Goal: Information Seeking & Learning: Learn about a topic

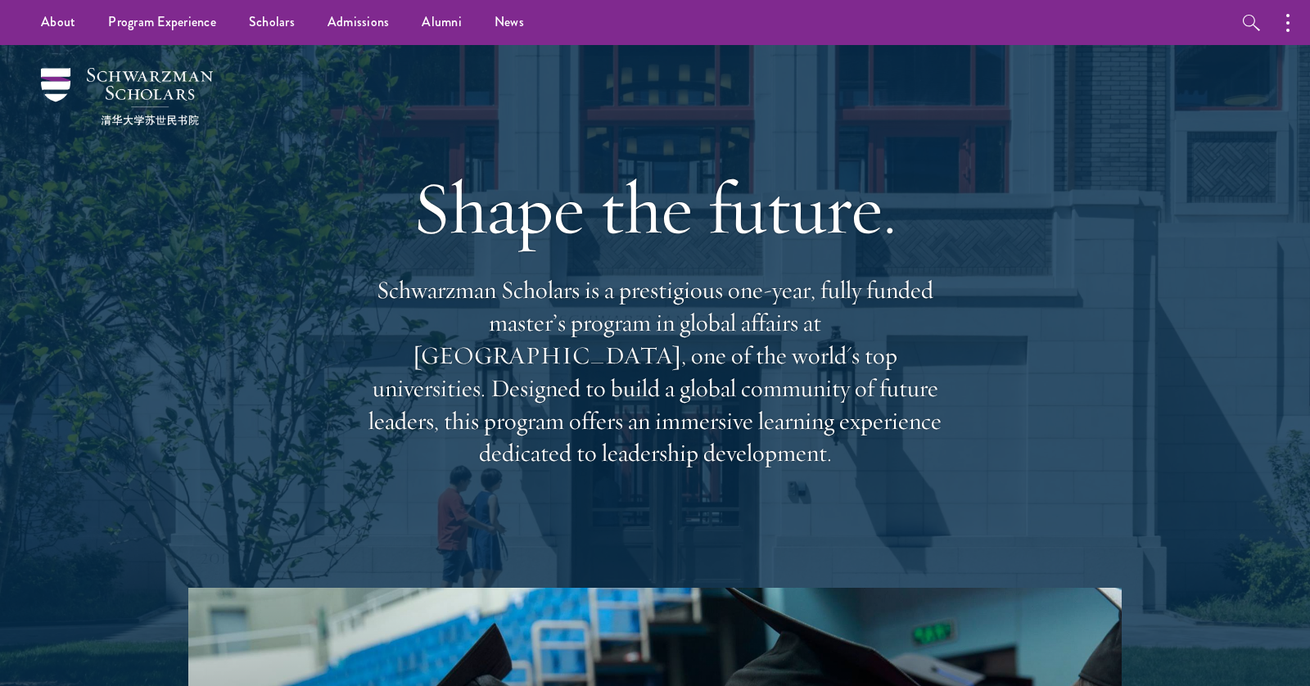
drag, startPoint x: 729, startPoint y: 310, endPoint x: 918, endPoint y: 433, distance: 225.5
click at [918, 433] on p "Schwarzman Scholars is a prestigious one-year, fully funded master’s program in…" at bounding box center [655, 372] width 590 height 196
copy p "one-year, fully funded master’s program in global affairs at Tsinghua Universit…"
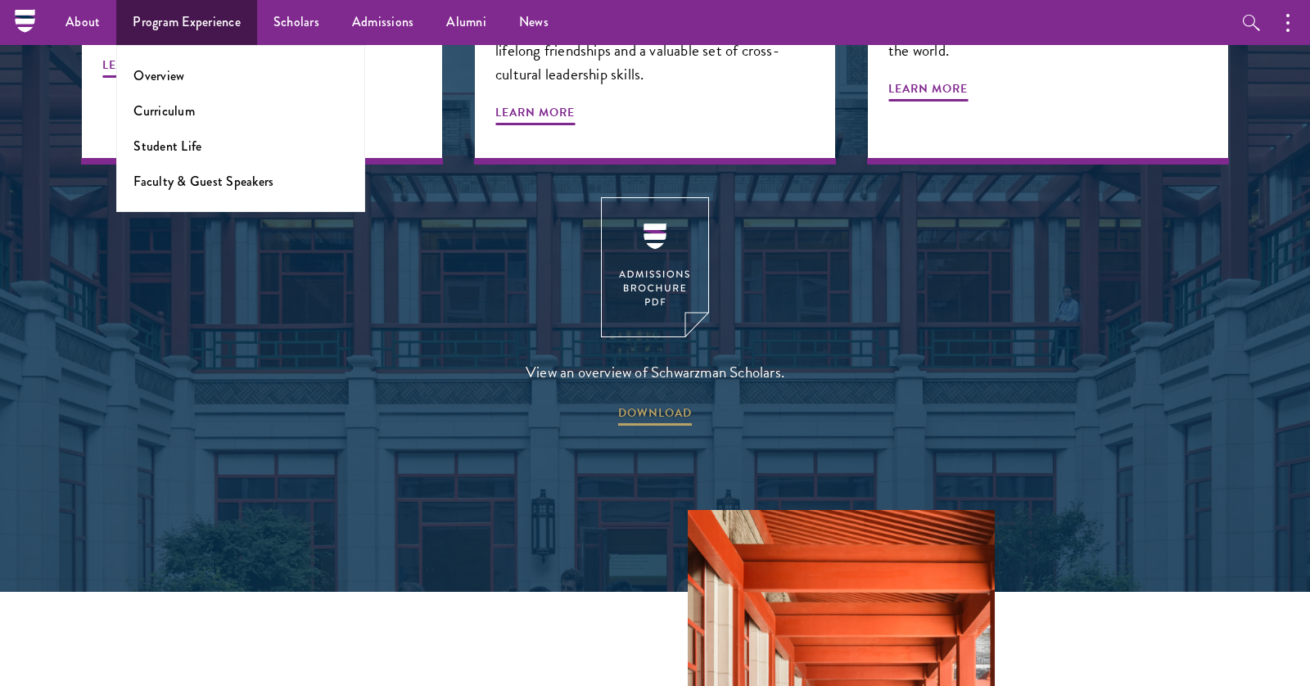
scroll to position [2198, 0]
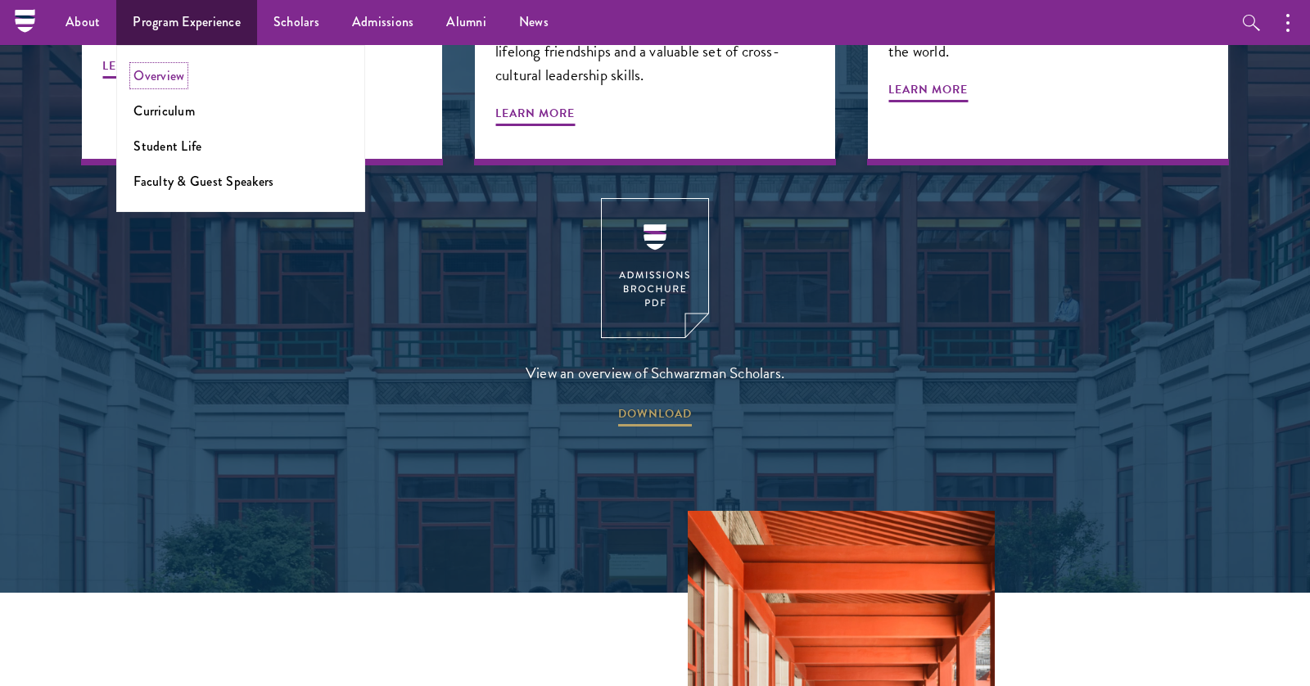
click at [163, 68] on link "Overview" at bounding box center [158, 75] width 51 height 19
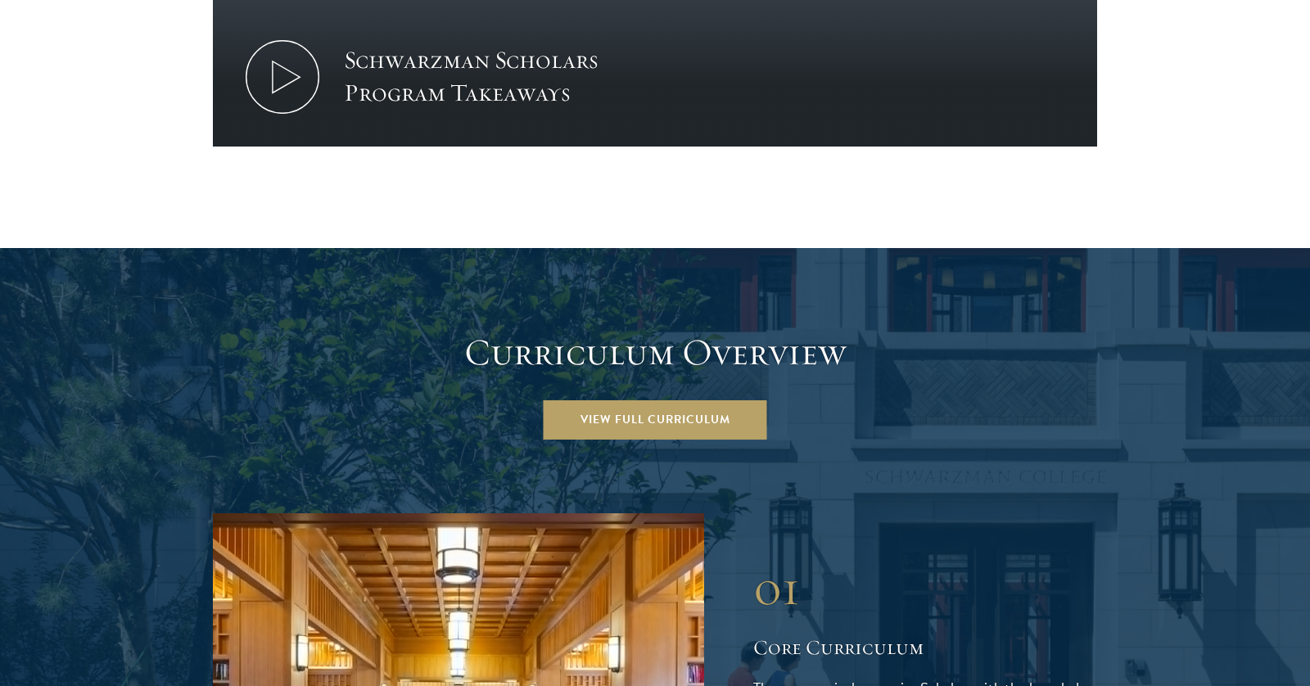
scroll to position [2456, 0]
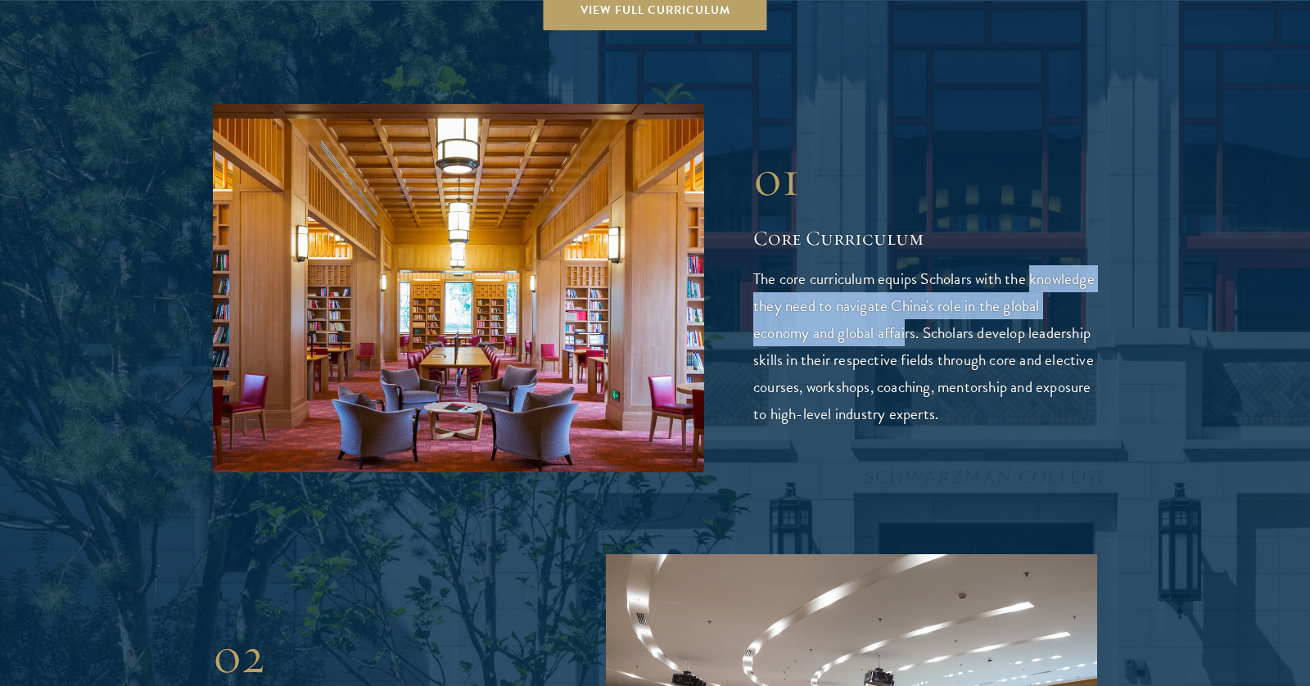
drag, startPoint x: 755, startPoint y: 246, endPoint x: 947, endPoint y: 276, distance: 194.8
click at [947, 276] on p "The core curriculum equips Scholars with the knowledge they need to navigate Ch…" at bounding box center [925, 346] width 344 height 162
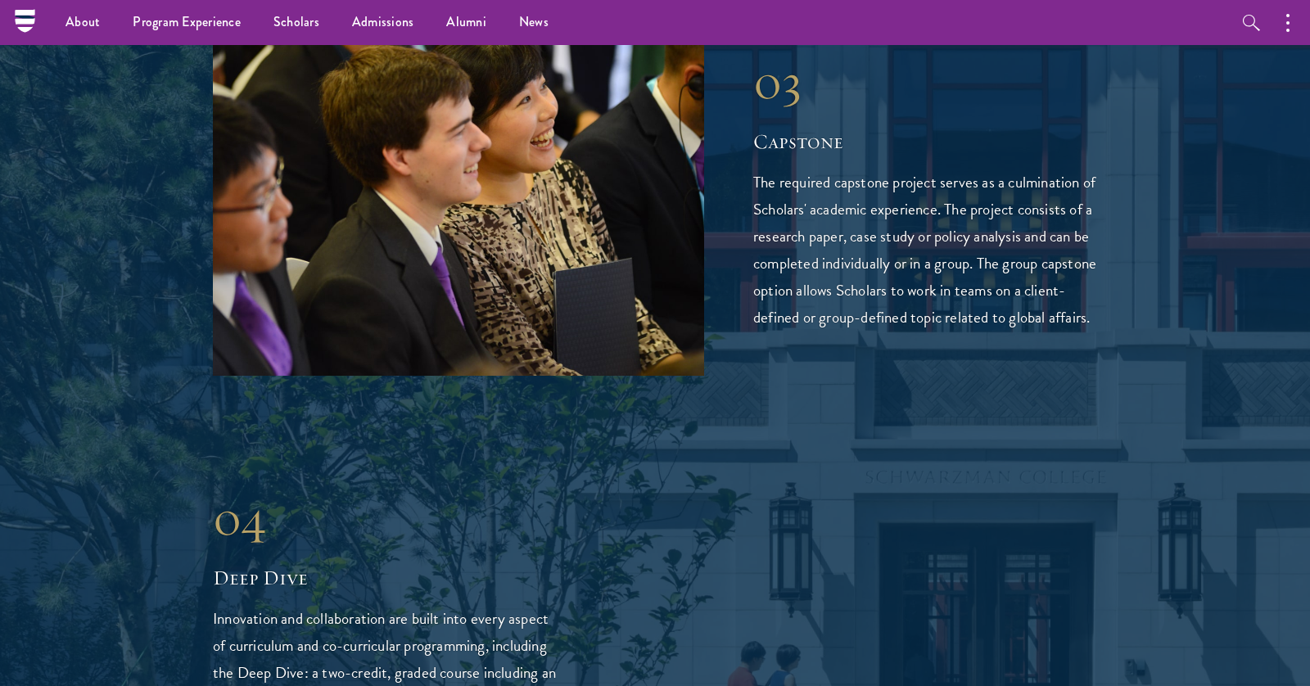
scroll to position [3193, 0]
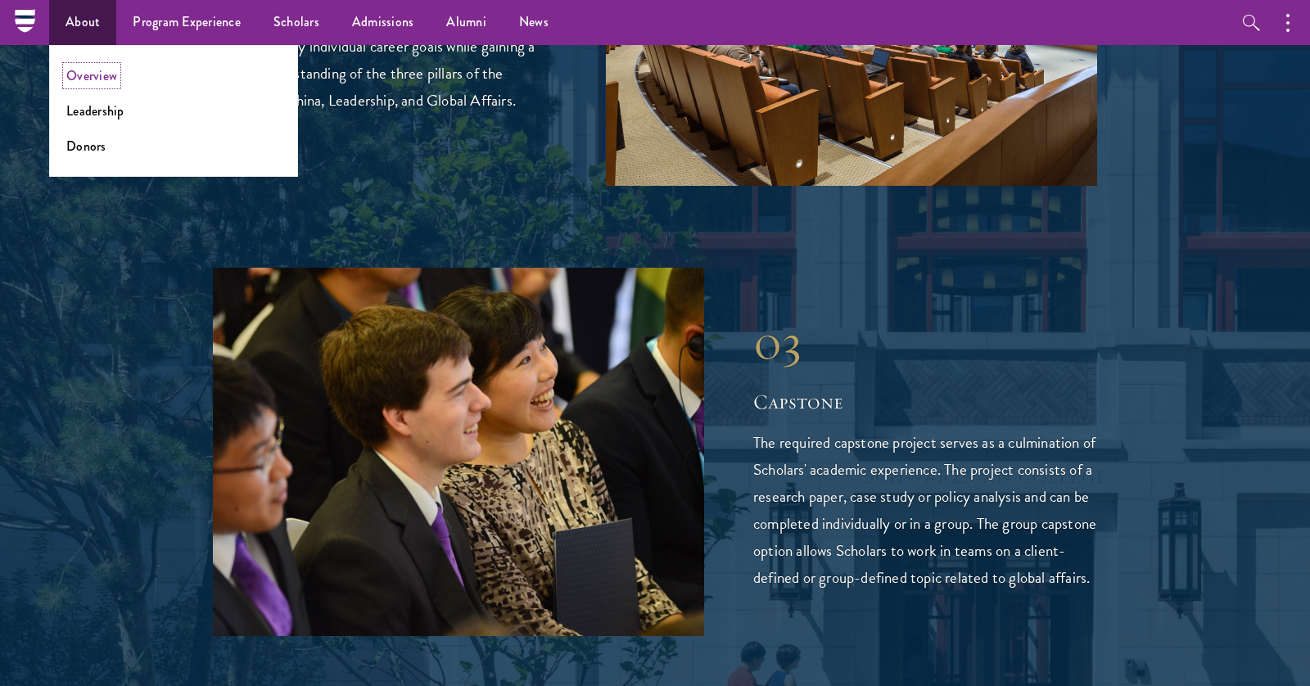
click at [93, 77] on link "Overview" at bounding box center [91, 75] width 51 height 19
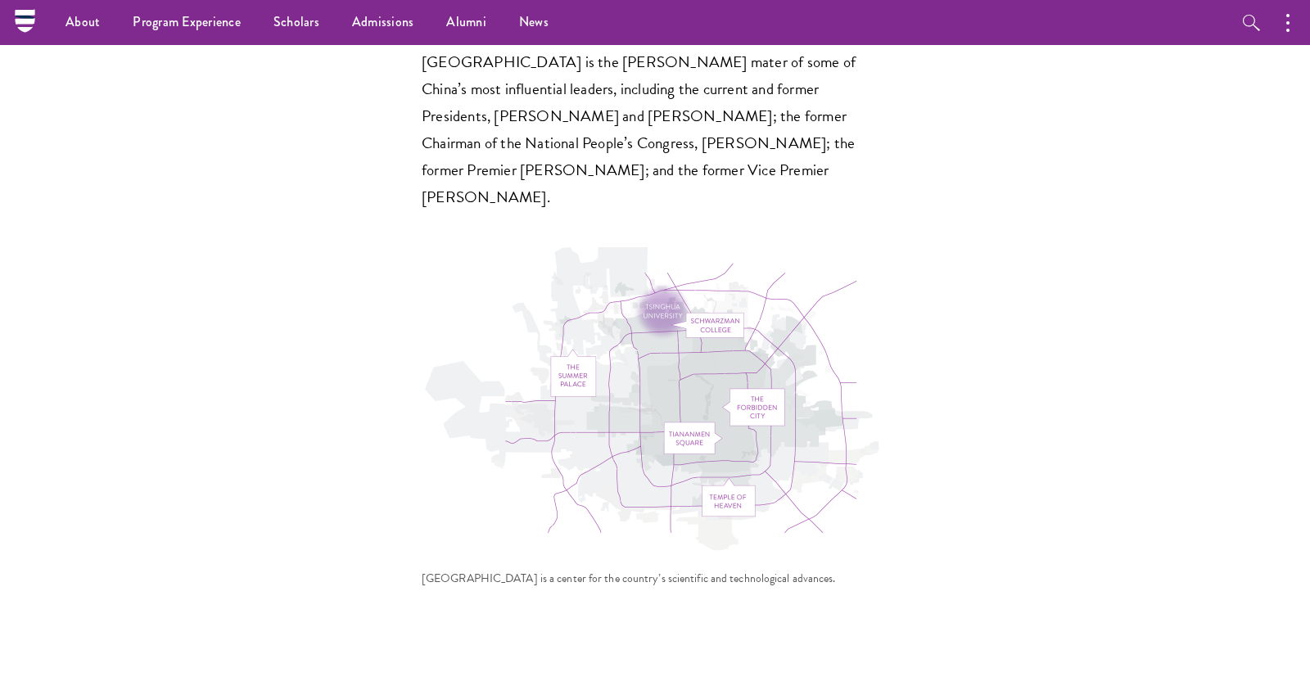
scroll to position [4913, 0]
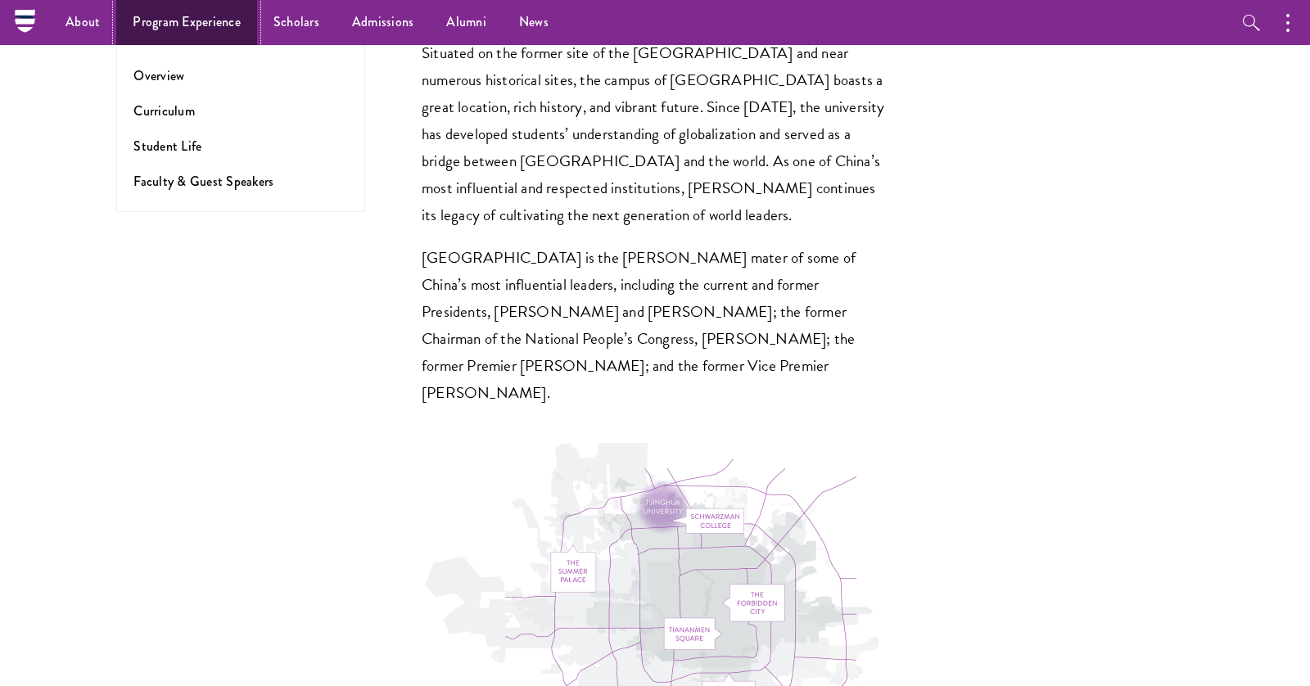
click at [194, 19] on link "Program Experience" at bounding box center [186, 22] width 141 height 45
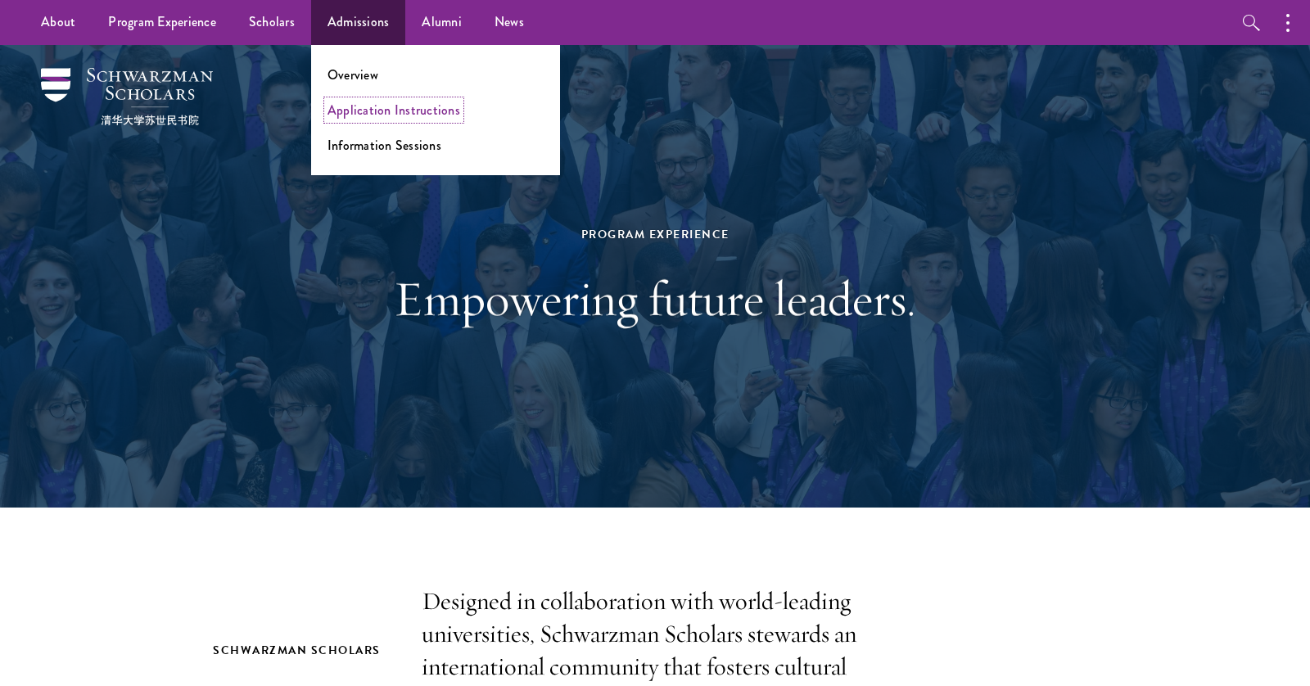
click at [388, 115] on link "Application Instructions" at bounding box center [394, 110] width 133 height 19
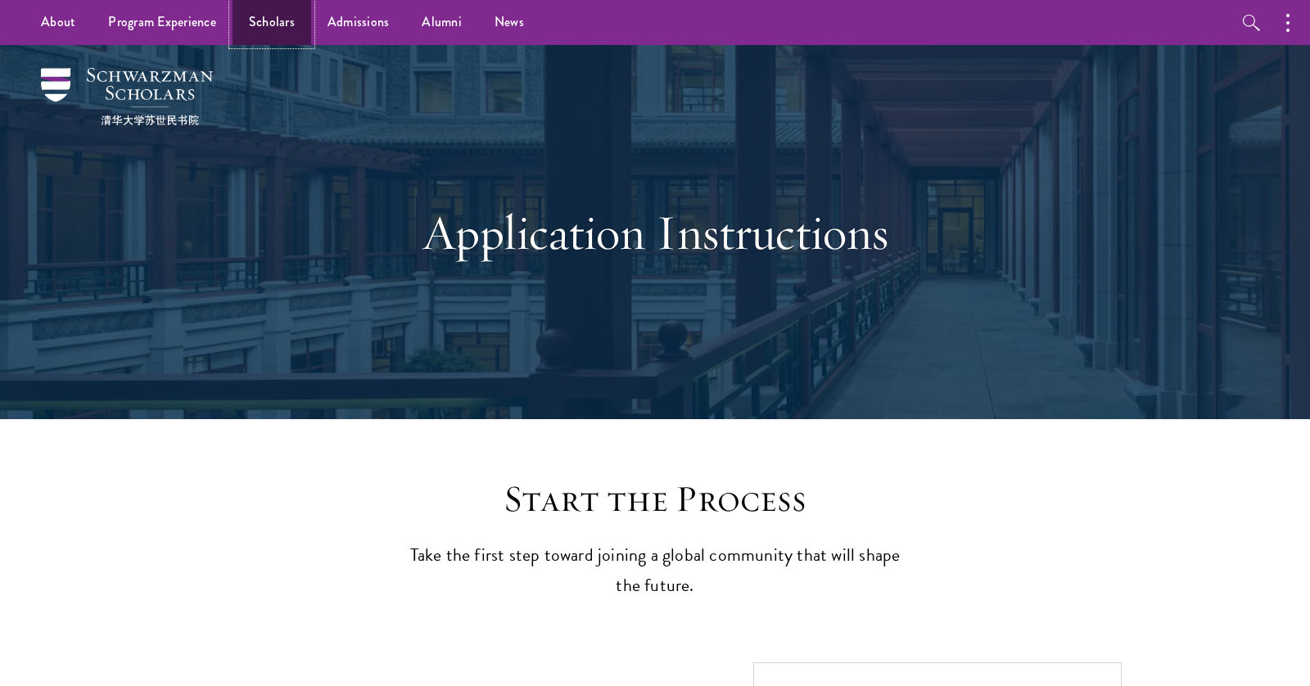
click at [276, 20] on link "Scholars" at bounding box center [272, 22] width 79 height 45
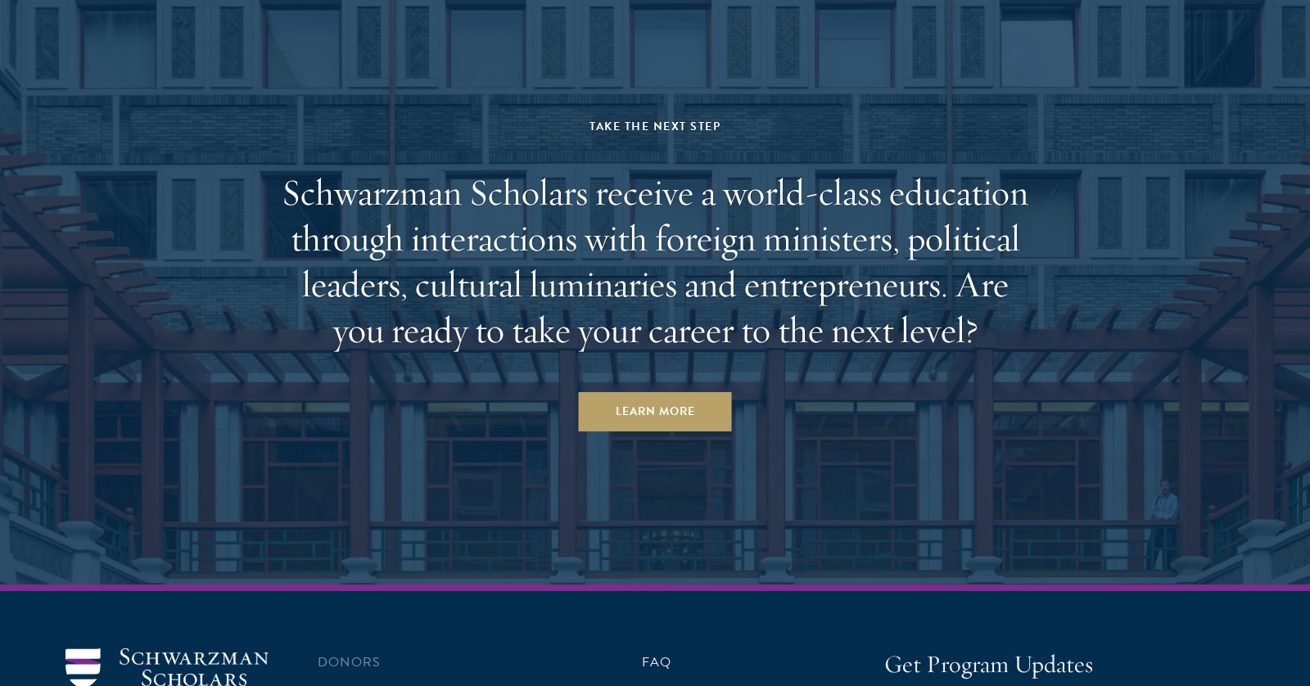
scroll to position [5106, 0]
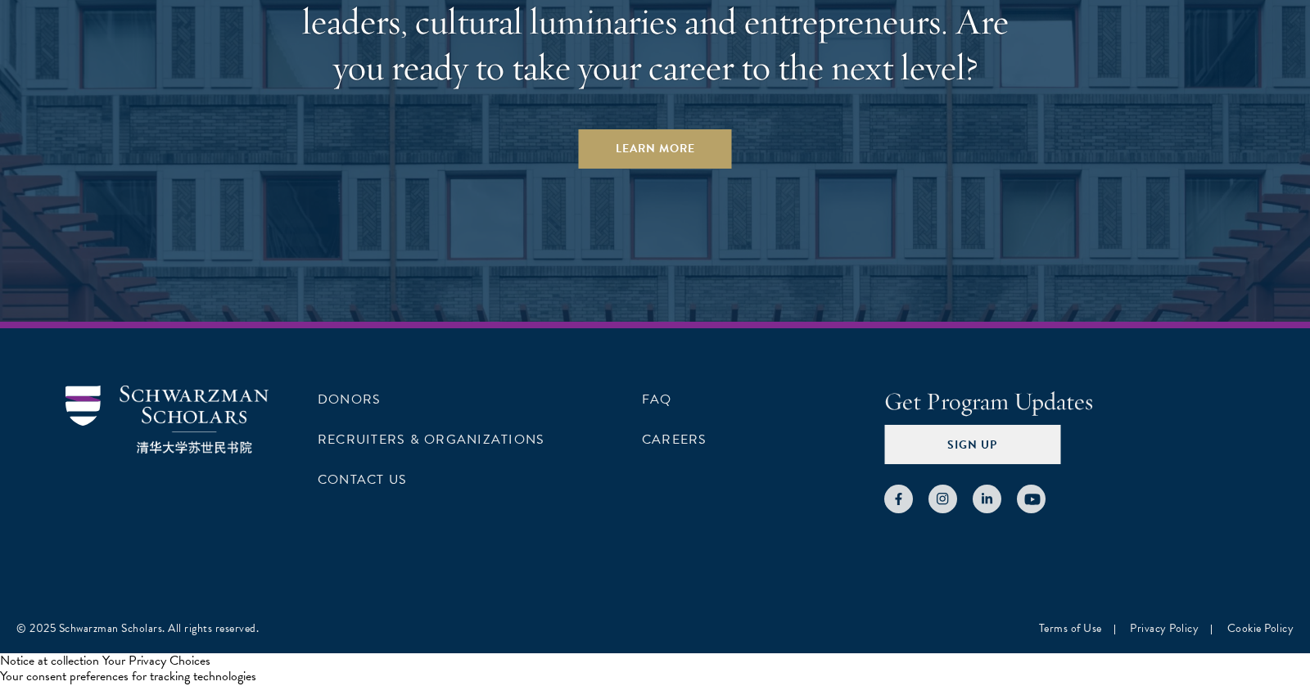
click at [641, 402] on div "Donors Recruiters & Organizations Contact Us FAQ Careers" at bounding box center [576, 450] width 517 height 128
click at [665, 402] on link "FAQ" at bounding box center [657, 400] width 30 height 20
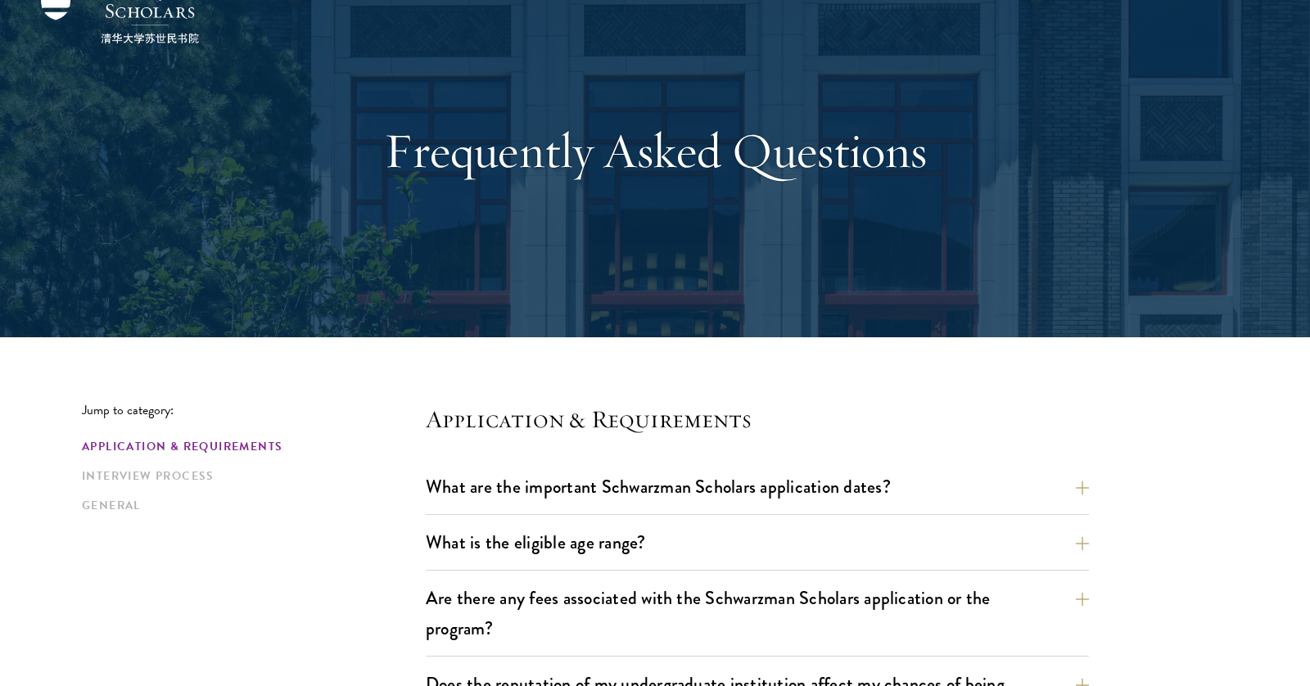
scroll to position [164, 0]
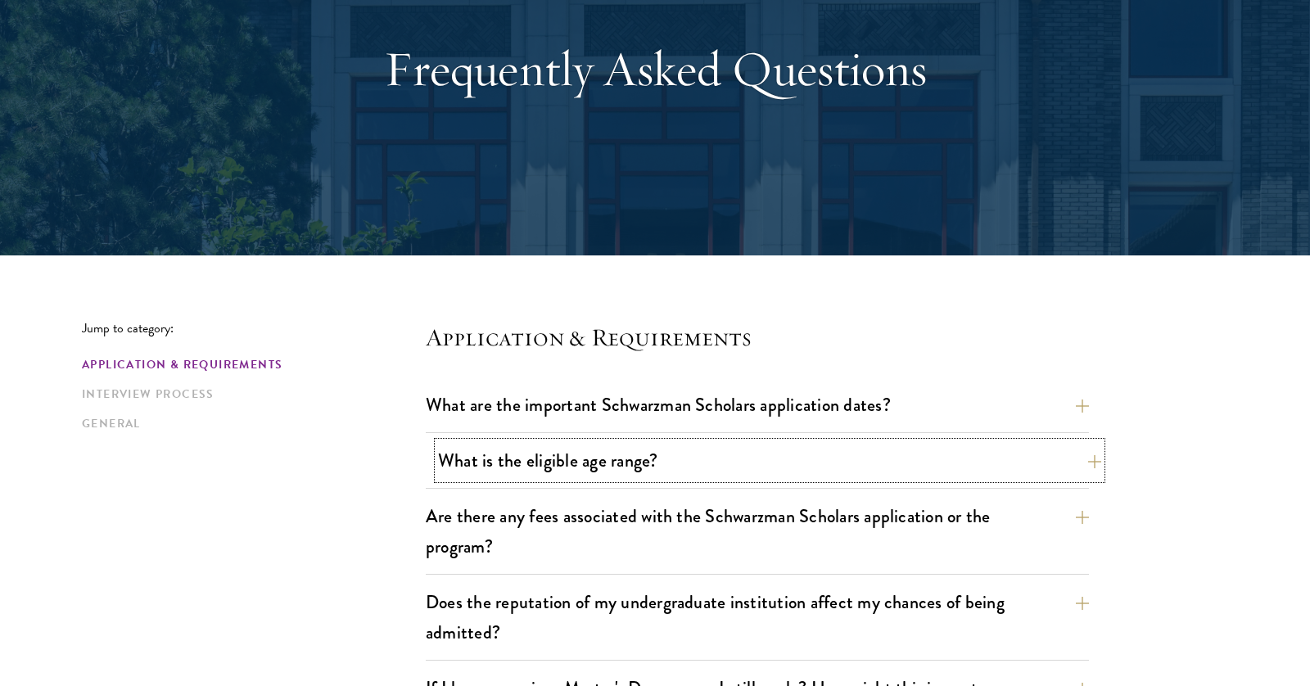
click at [582, 463] on button "What is the eligible age range?" at bounding box center [769, 460] width 663 height 37
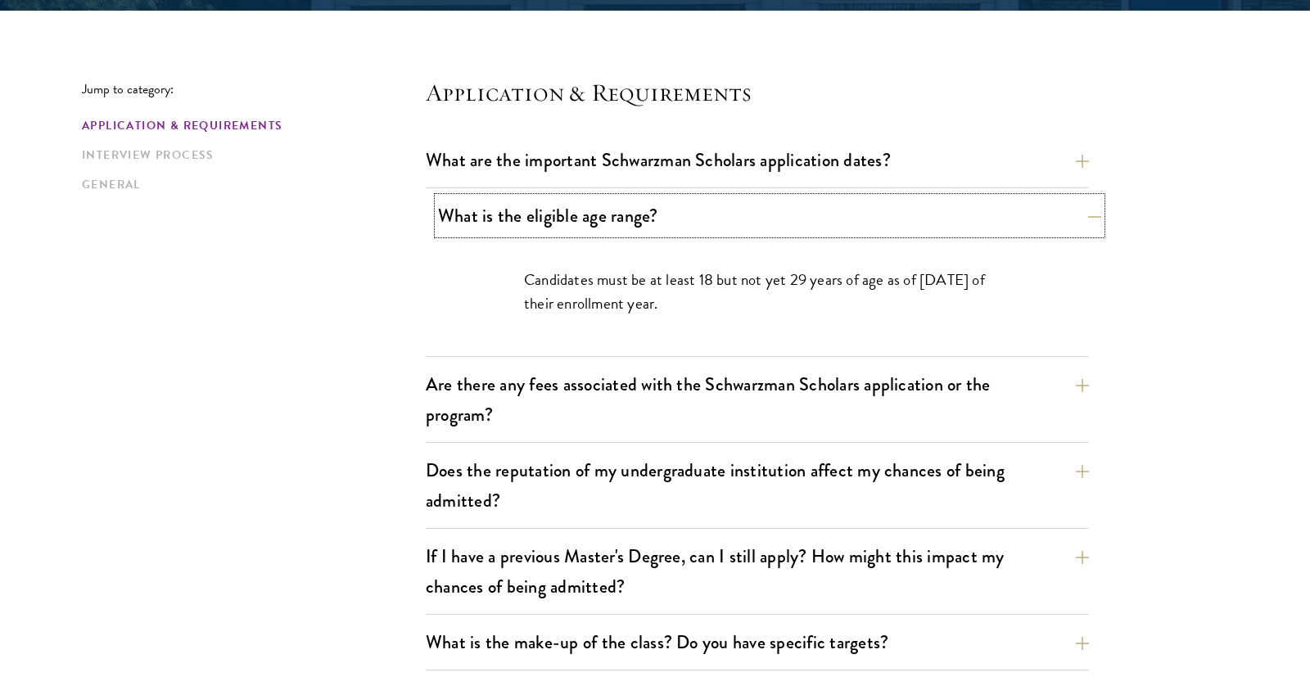
scroll to position [409, 0]
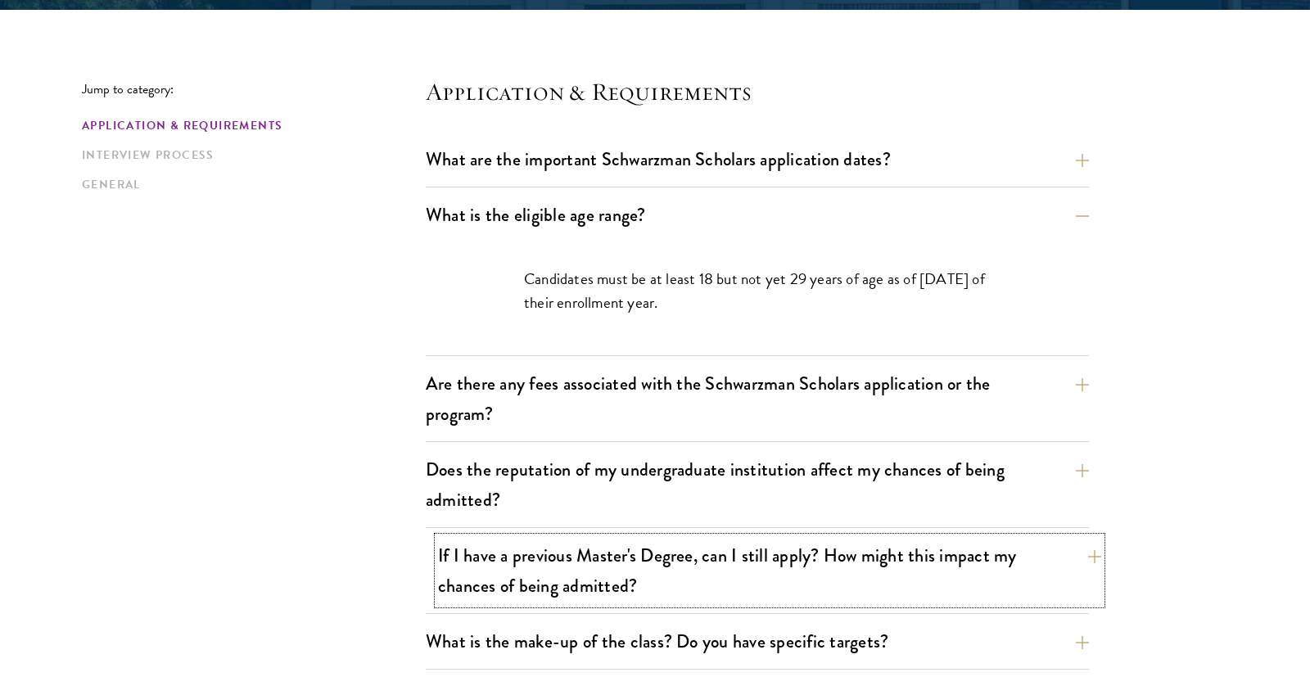
click at [503, 558] on button "If I have a previous Master's Degree, can I still apply? How might this impact …" at bounding box center [769, 570] width 663 height 67
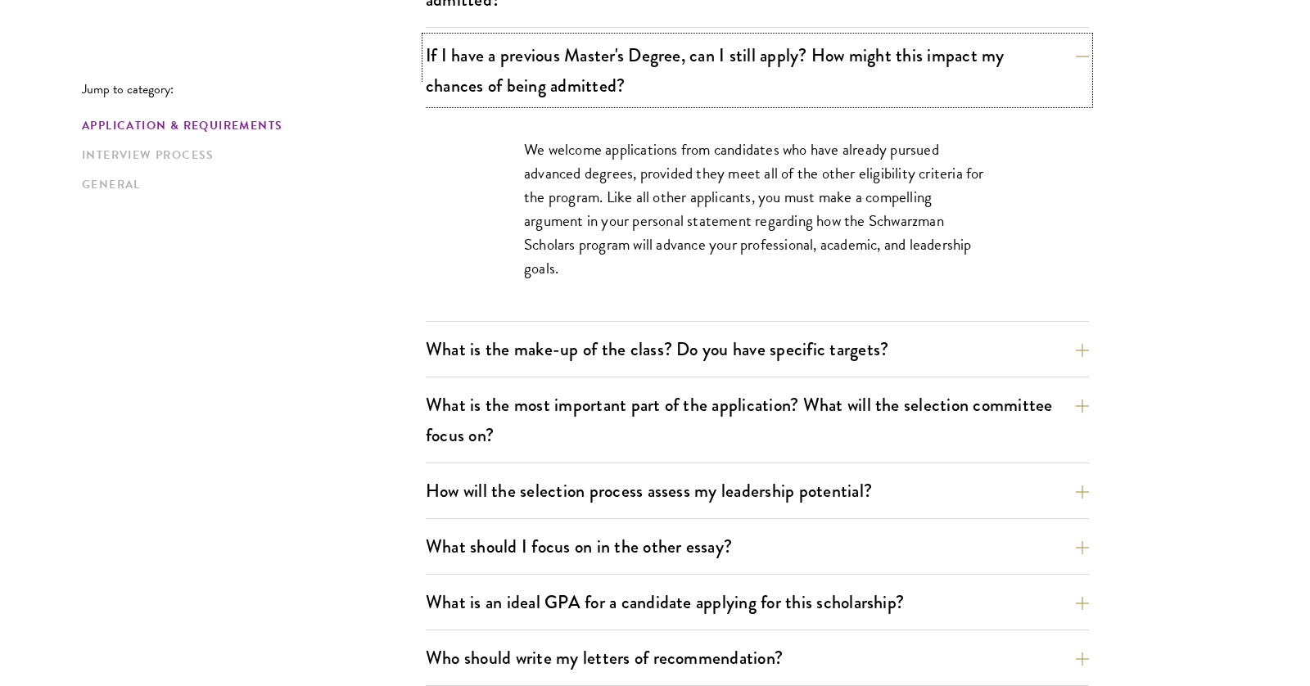
scroll to position [901, 0]
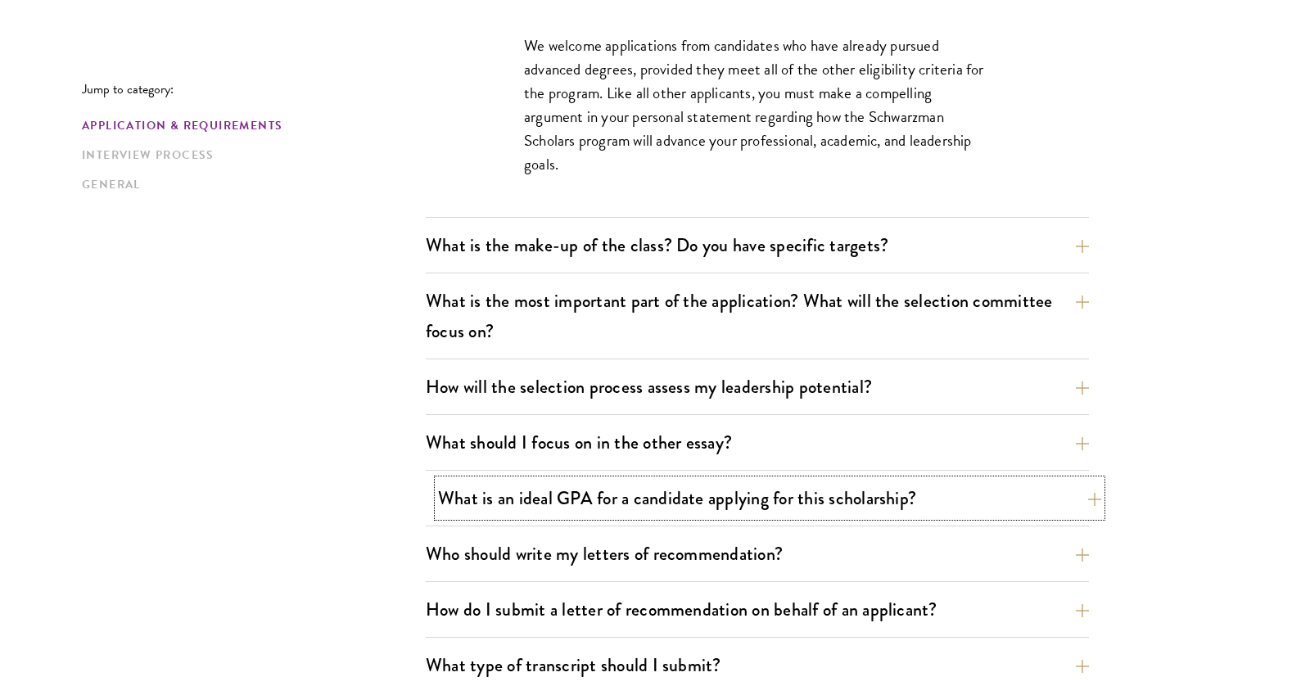
click at [508, 508] on button "What is an ideal GPA for a candidate applying for this scholarship?" at bounding box center [769, 498] width 663 height 37
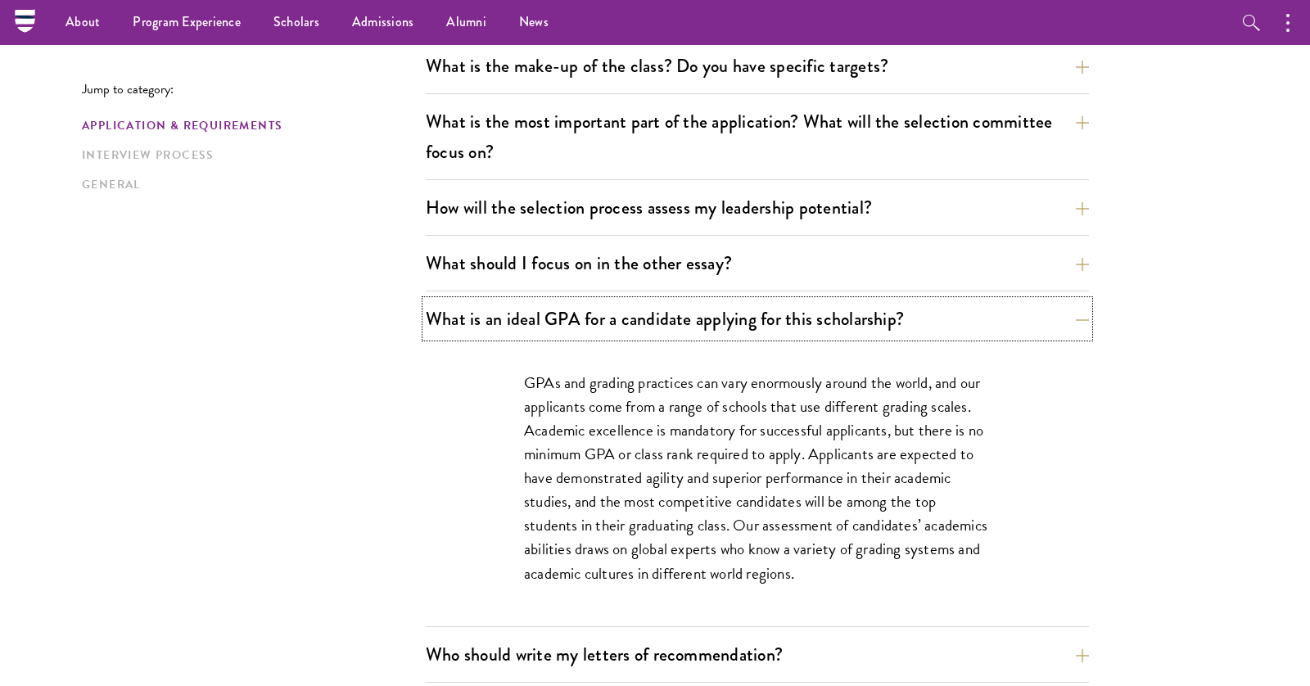
scroll to position [737, 0]
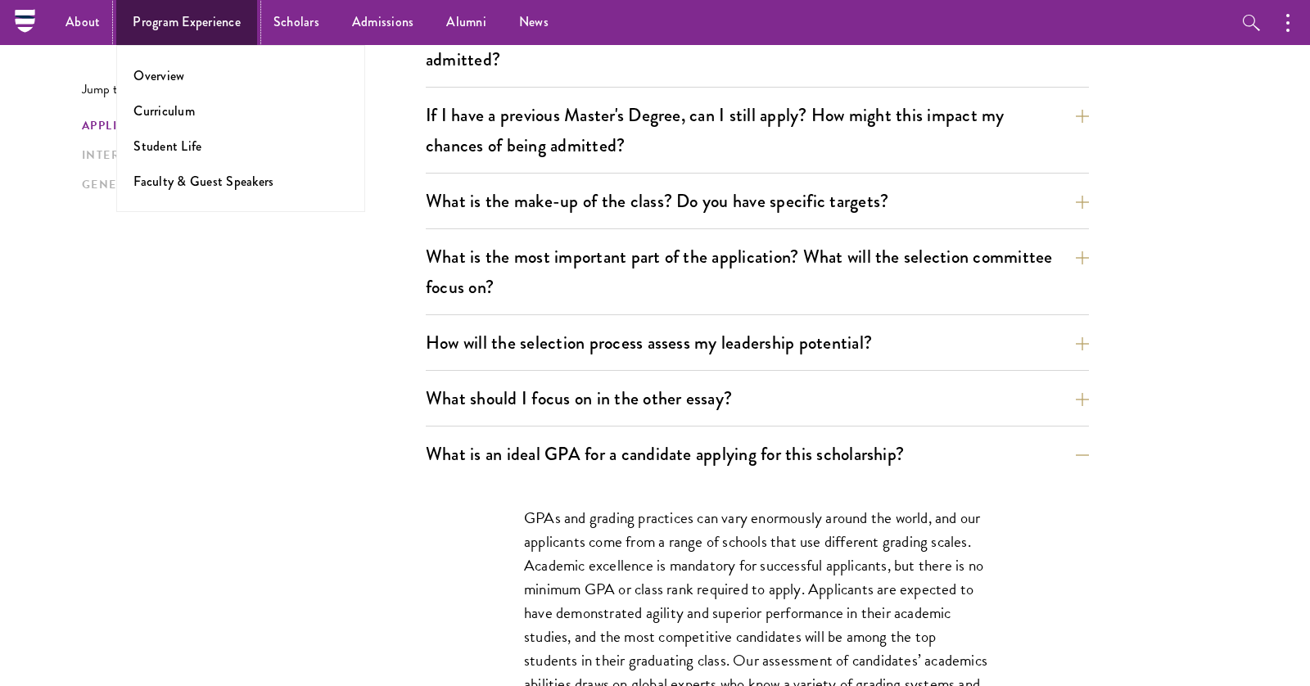
click at [211, 22] on link "Program Experience" at bounding box center [186, 22] width 141 height 45
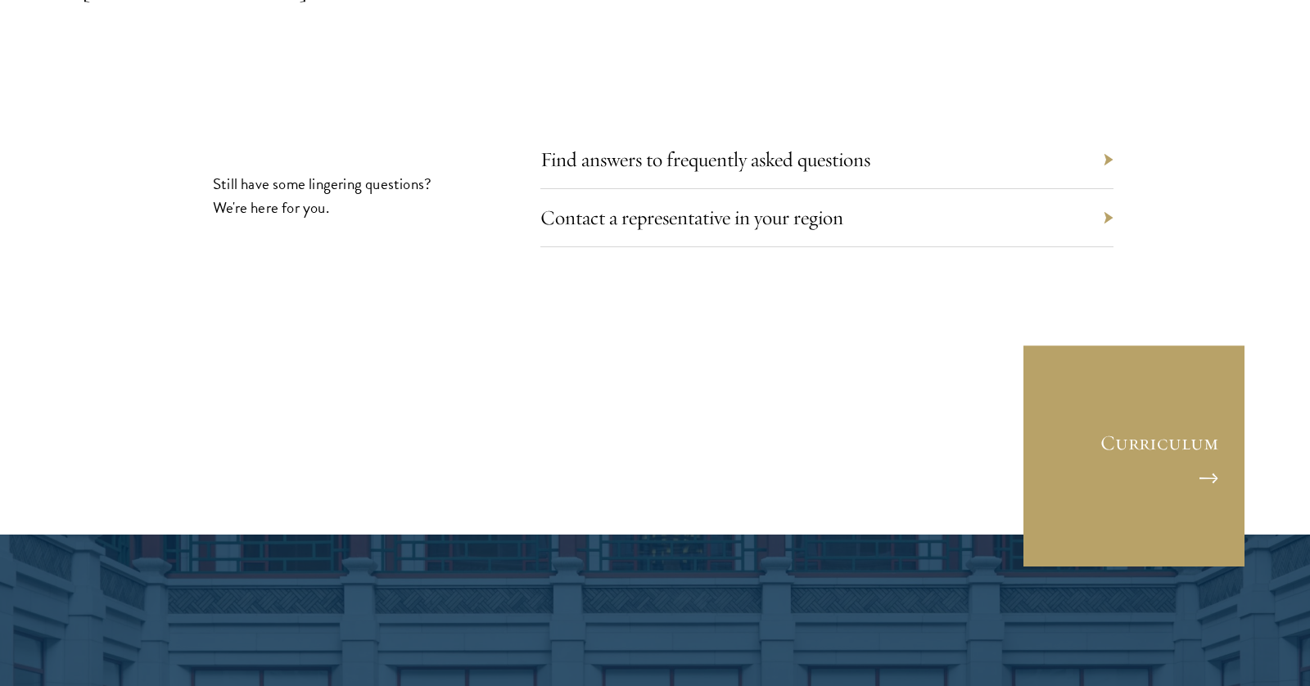
scroll to position [8024, 0]
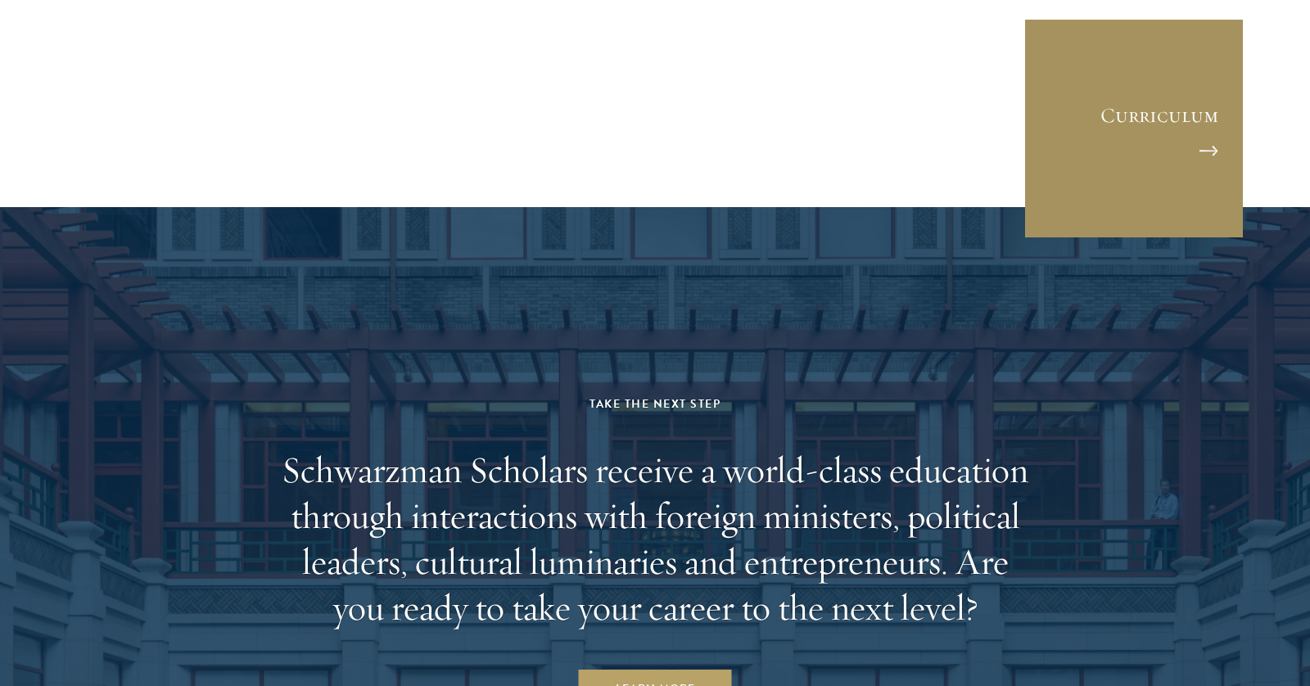
click at [1127, 30] on link "Curriculum" at bounding box center [1134, 128] width 221 height 221
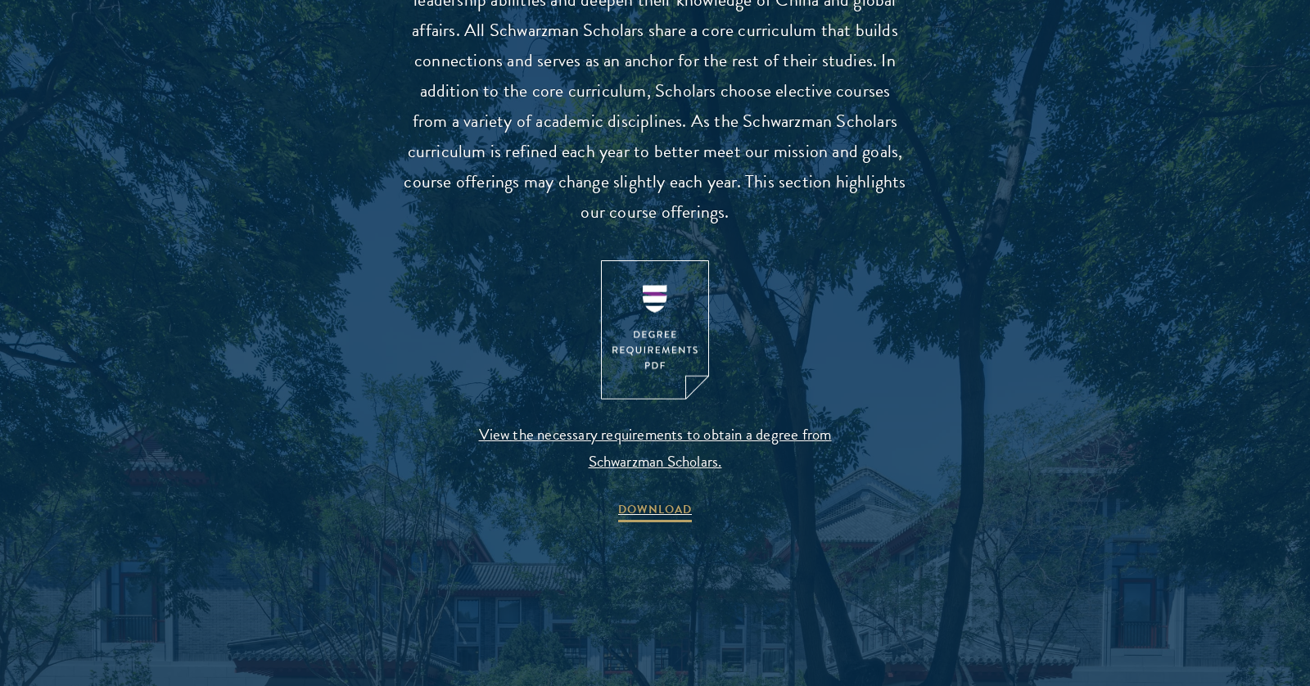
scroll to position [1883, 0]
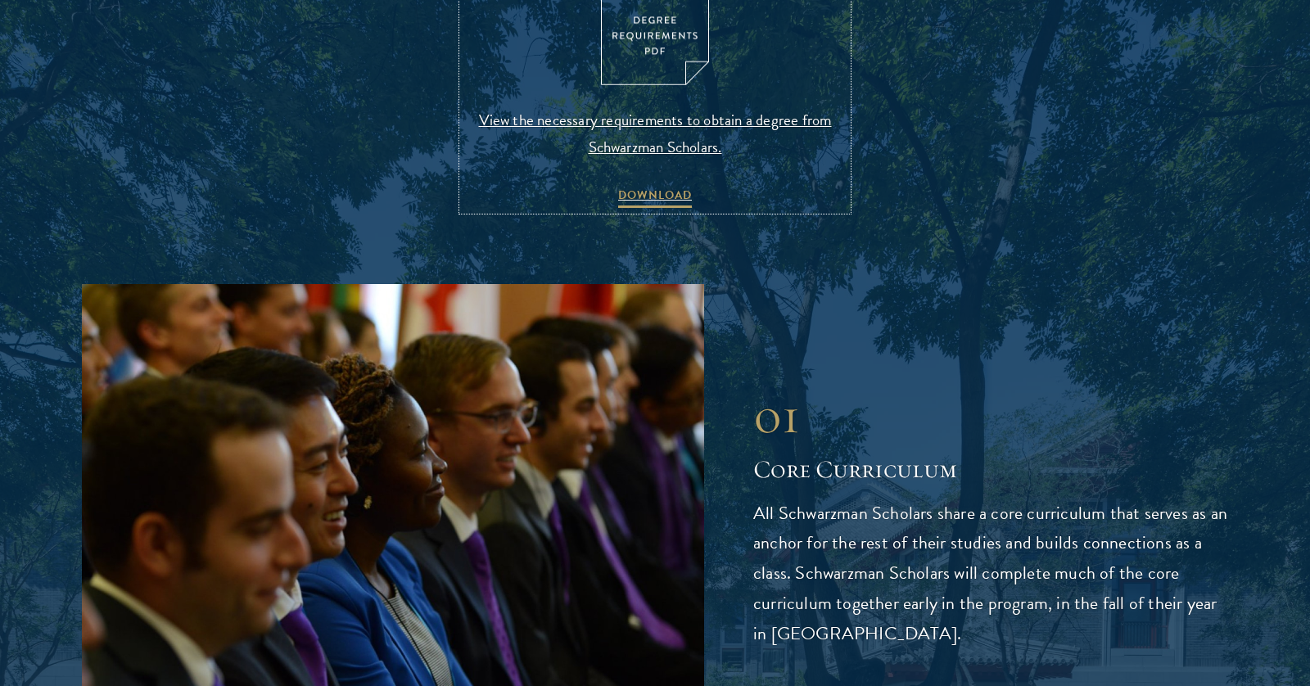
click at [662, 48] on img at bounding box center [655, 16] width 108 height 140
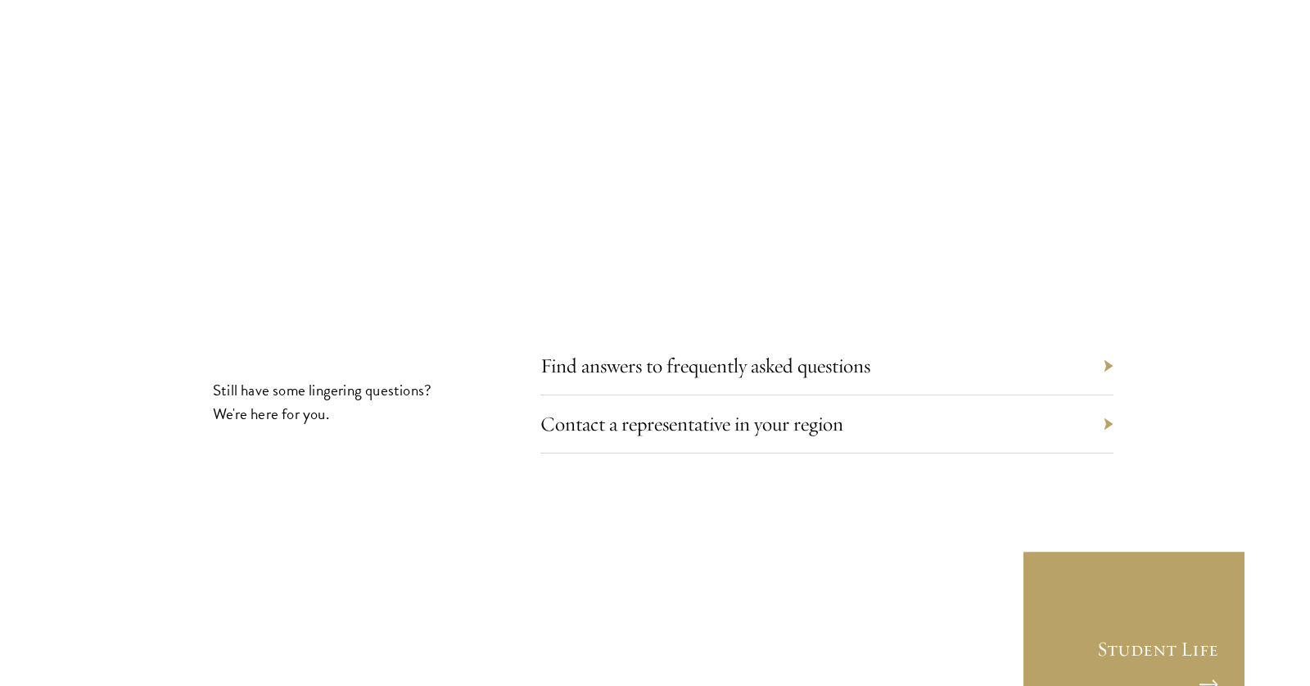
scroll to position [9171, 0]
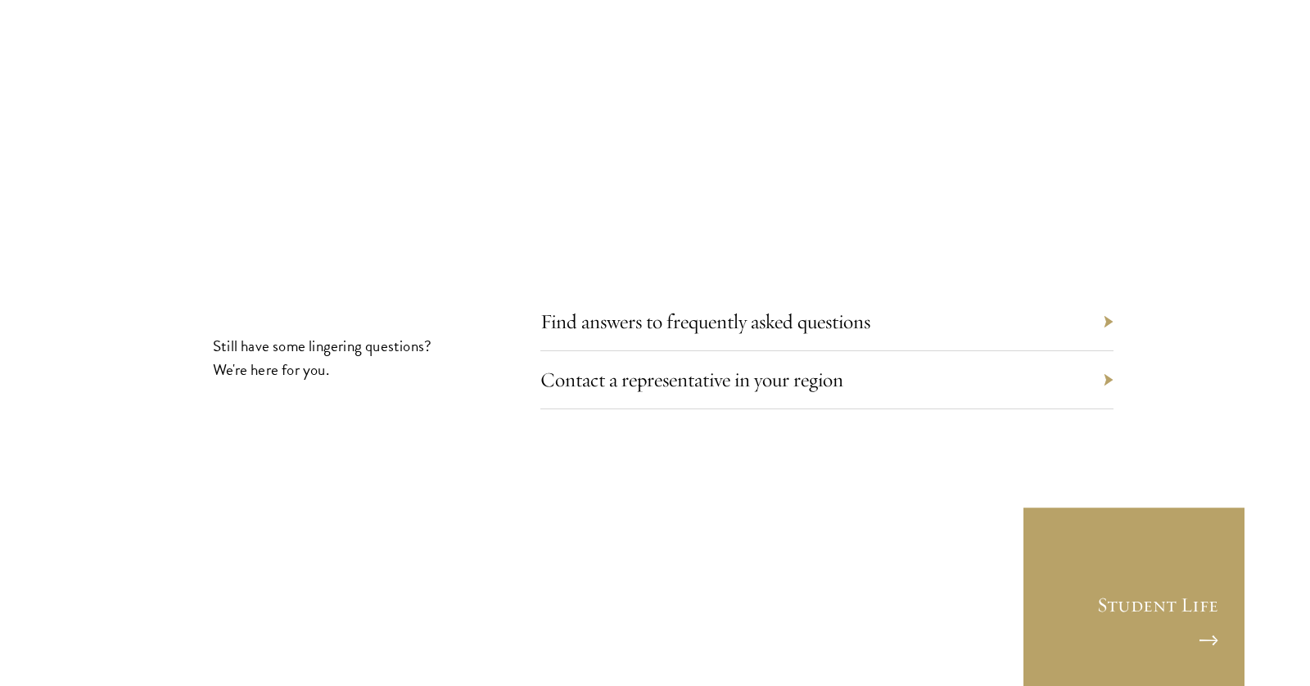
click at [650, 293] on div "Find answers to frequently asked questions" at bounding box center [826, 322] width 573 height 58
click at [620, 309] on link "Find answers to frequently asked questions" at bounding box center [718, 321] width 330 height 25
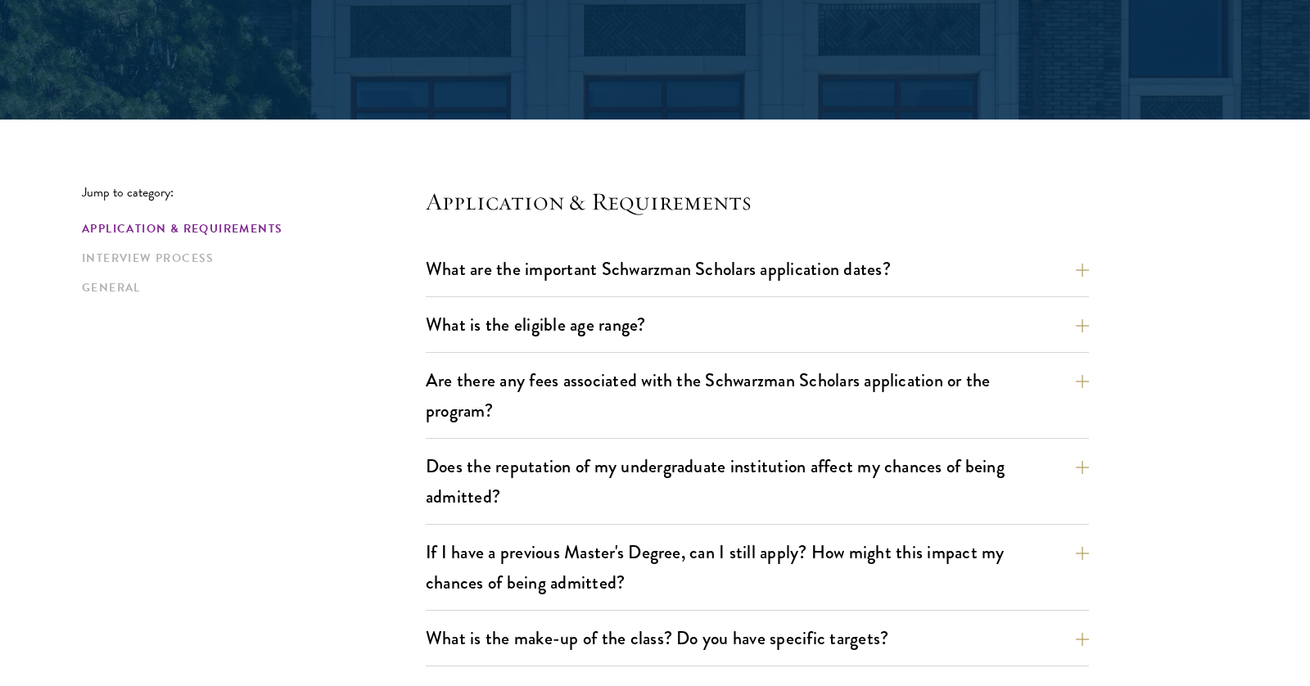
scroll to position [328, 0]
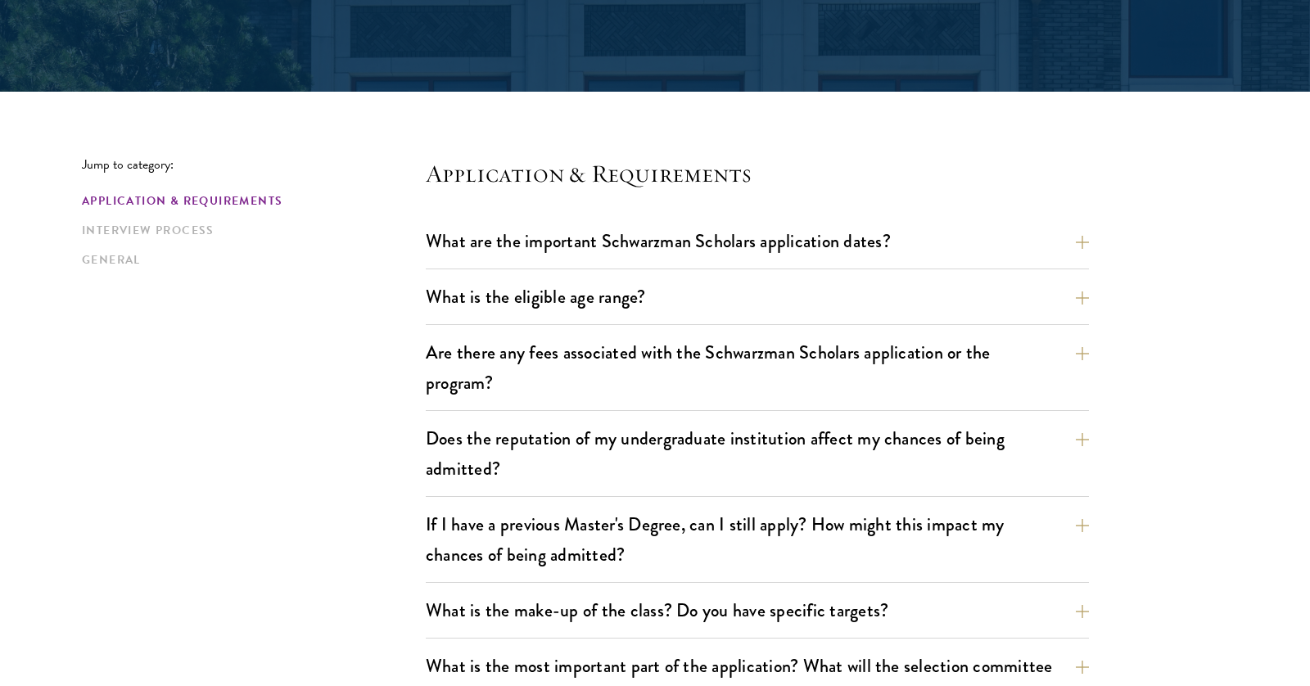
click at [728, 437] on button "Does the reputation of my undergraduate institution affect my chances of being …" at bounding box center [769, 453] width 663 height 67
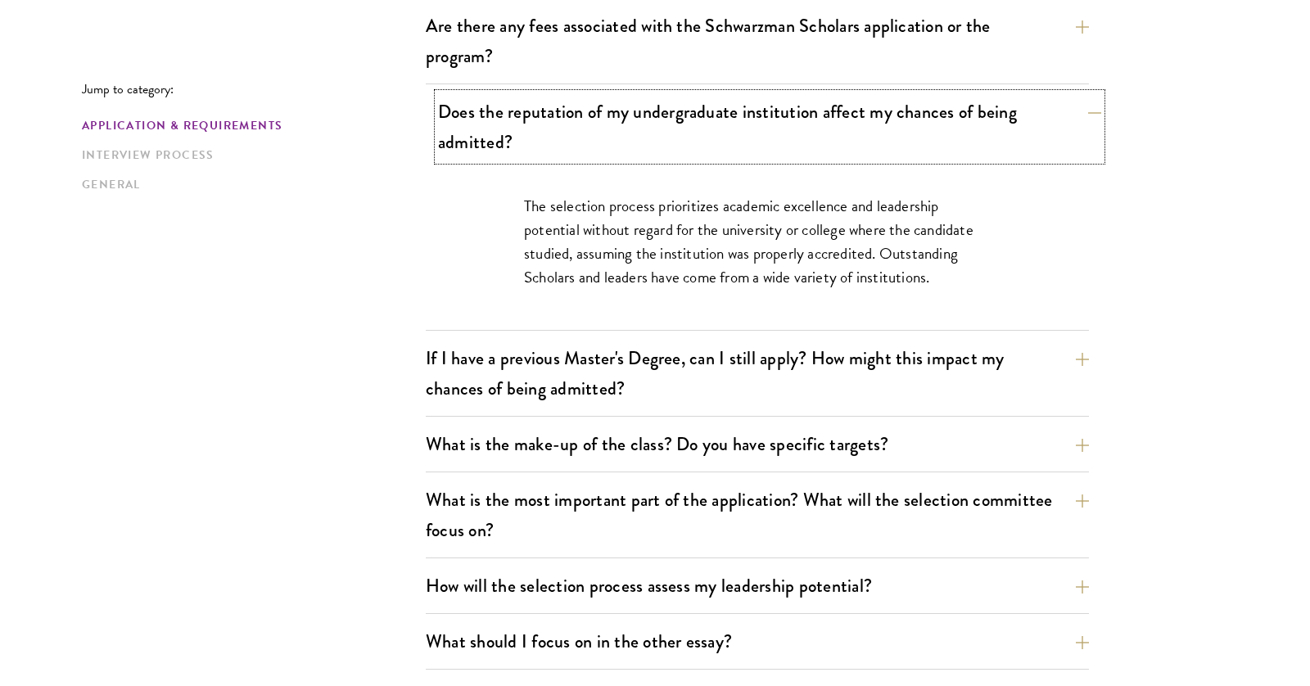
scroll to position [655, 0]
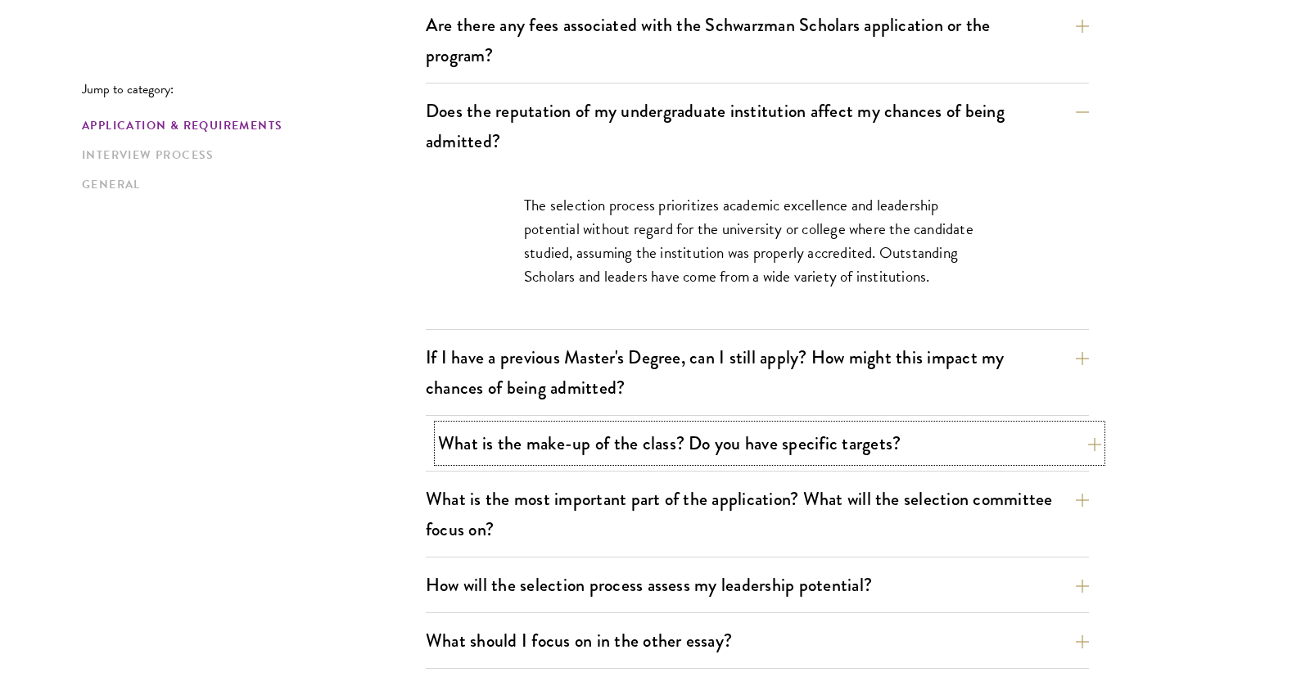
click at [682, 441] on button "What is the make-up of the class? Do you have specific targets?" at bounding box center [769, 443] width 663 height 37
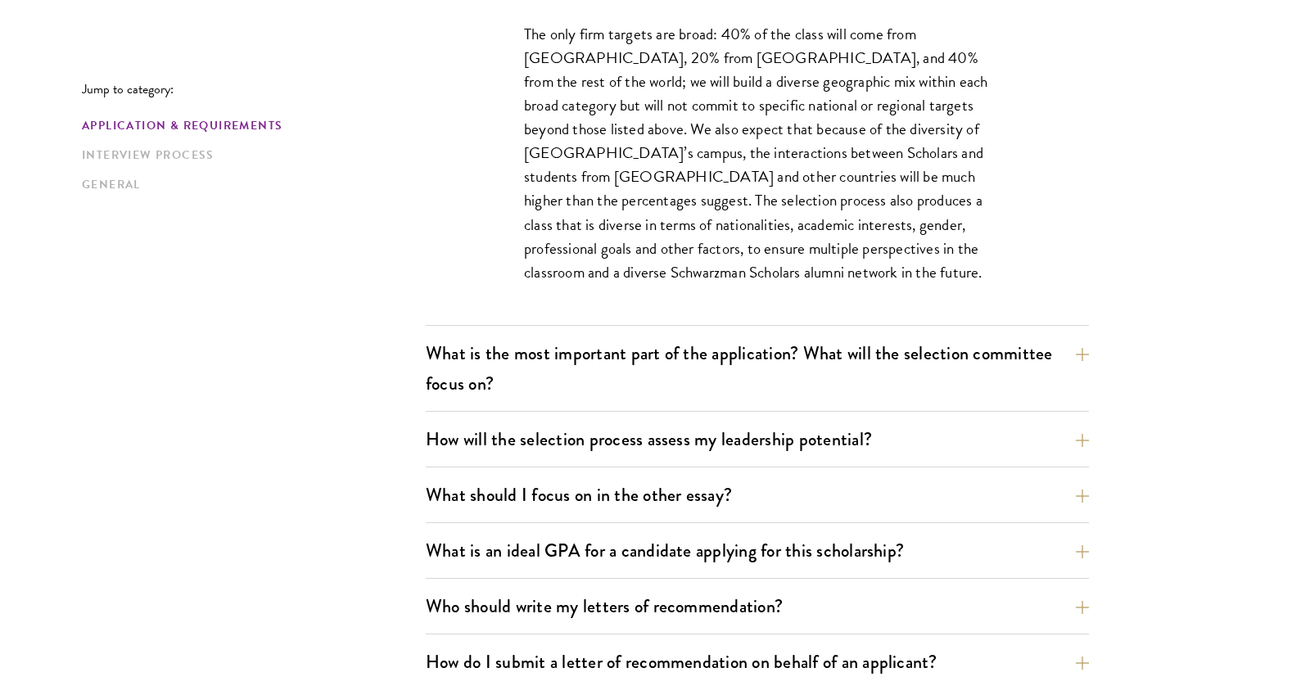
scroll to position [983, 0]
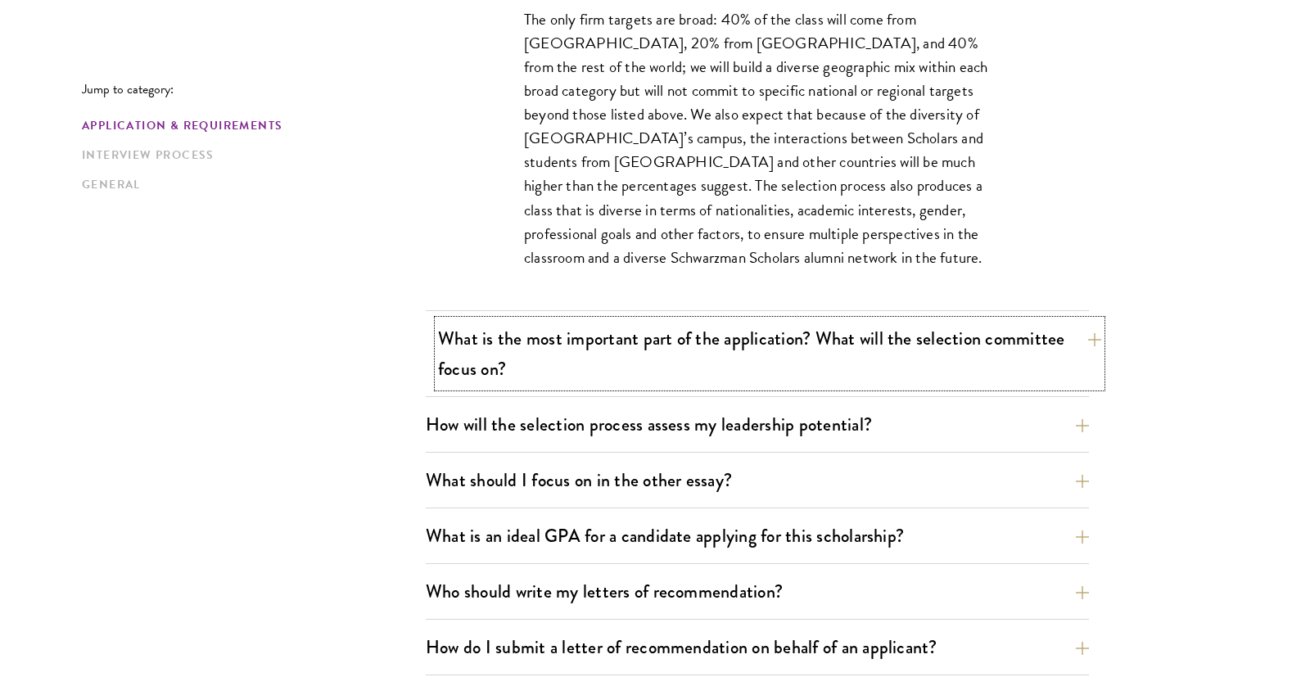
click at [477, 346] on button "What is the most important part of the application? What will the selection com…" at bounding box center [769, 353] width 663 height 67
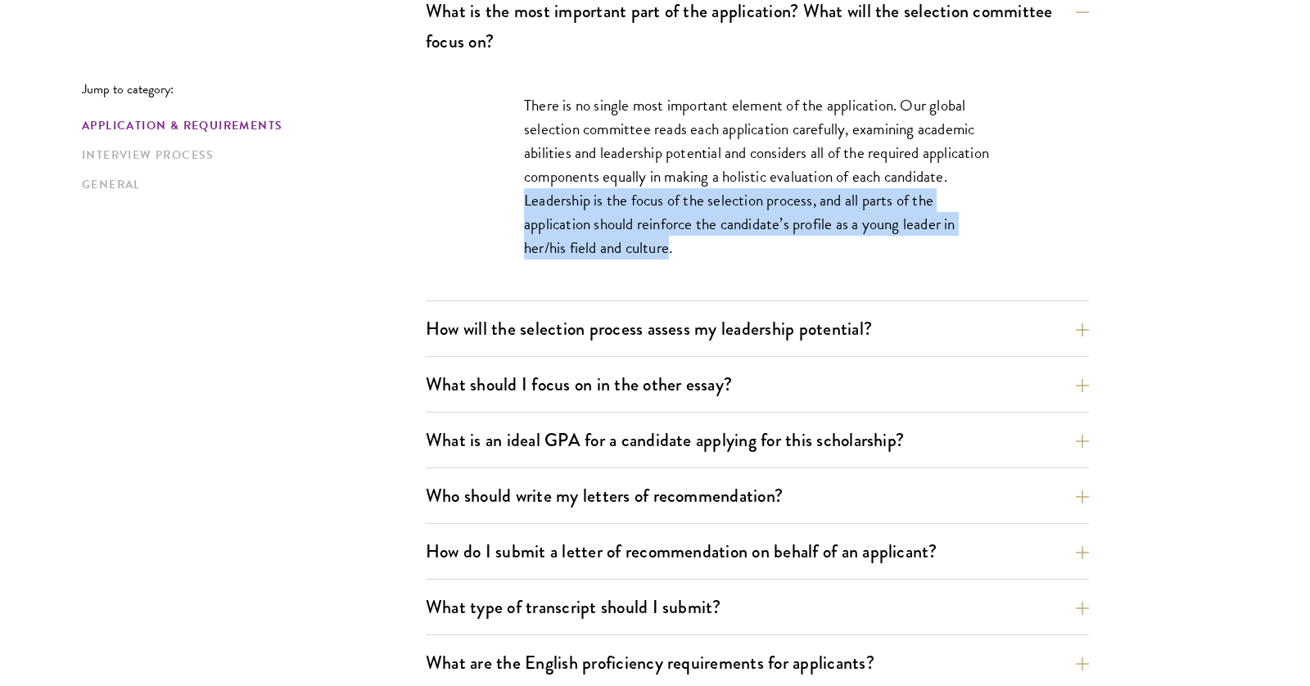
drag, startPoint x: 598, startPoint y: 199, endPoint x: 672, endPoint y: 251, distance: 90.6
click at [672, 251] on p "There is no single most important element of the application. Our global select…" at bounding box center [757, 176] width 467 height 166
copy p "Leadership is the focus of the selection process, and all parts of the applicat…"
click at [730, 332] on button "How will the selection process assess my leadership potential?" at bounding box center [769, 328] width 663 height 37
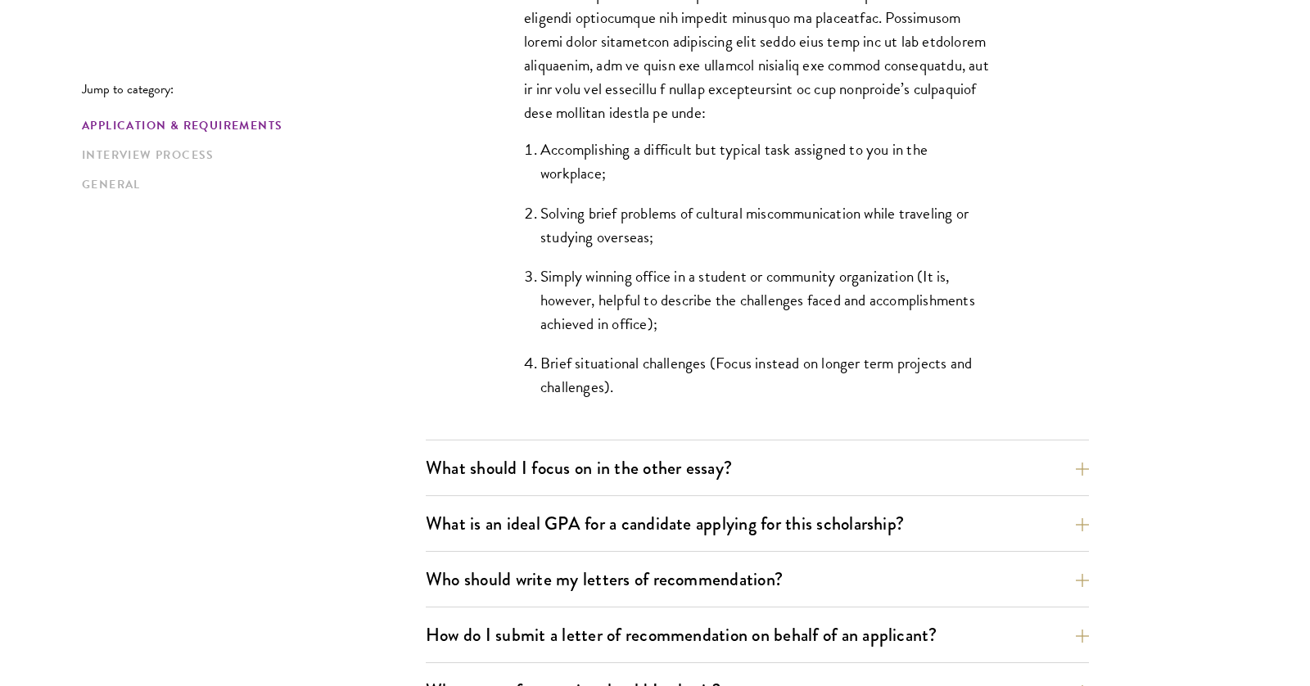
scroll to position [1556, 0]
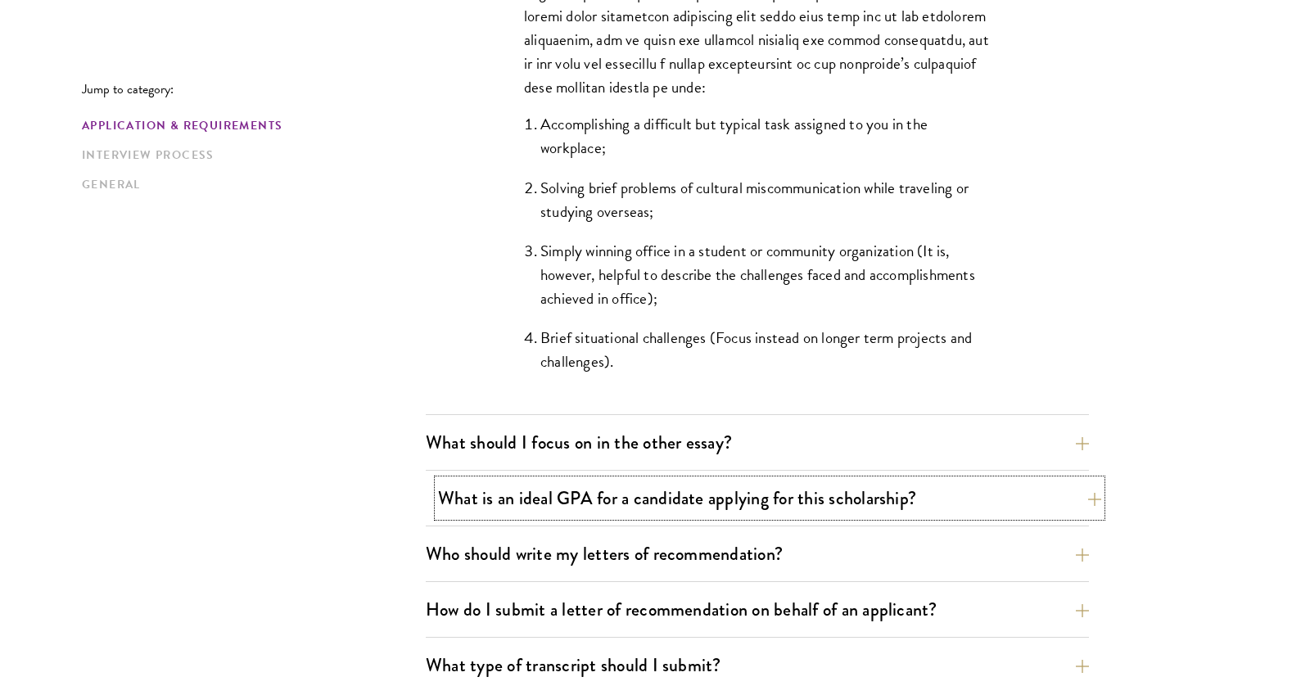
click at [658, 495] on button "What is an ideal GPA for a candidate applying for this scholarship?" at bounding box center [769, 498] width 663 height 37
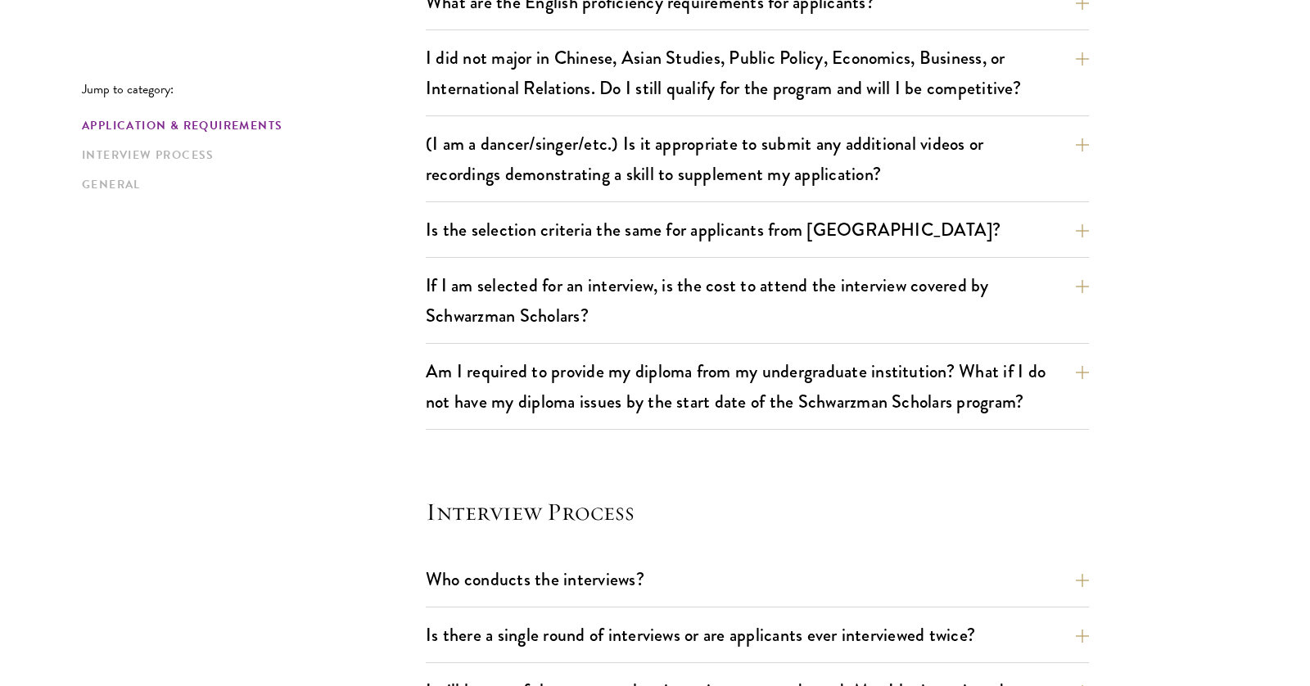
scroll to position [1720, 0]
